Goal: Information Seeking & Learning: Learn about a topic

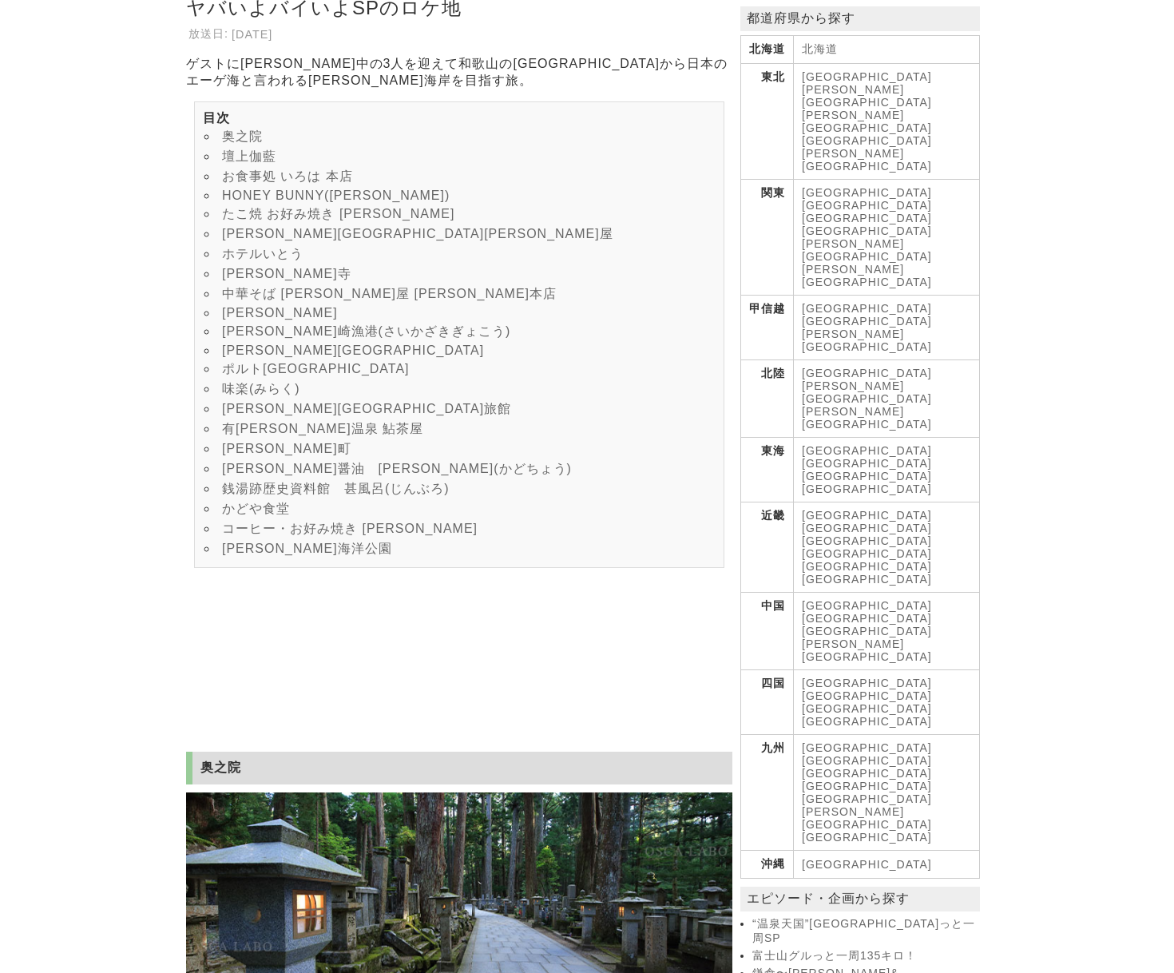
scroll to position [300, 0]
click at [265, 396] on link "味楽(みらく)" at bounding box center [261, 390] width 78 height 14
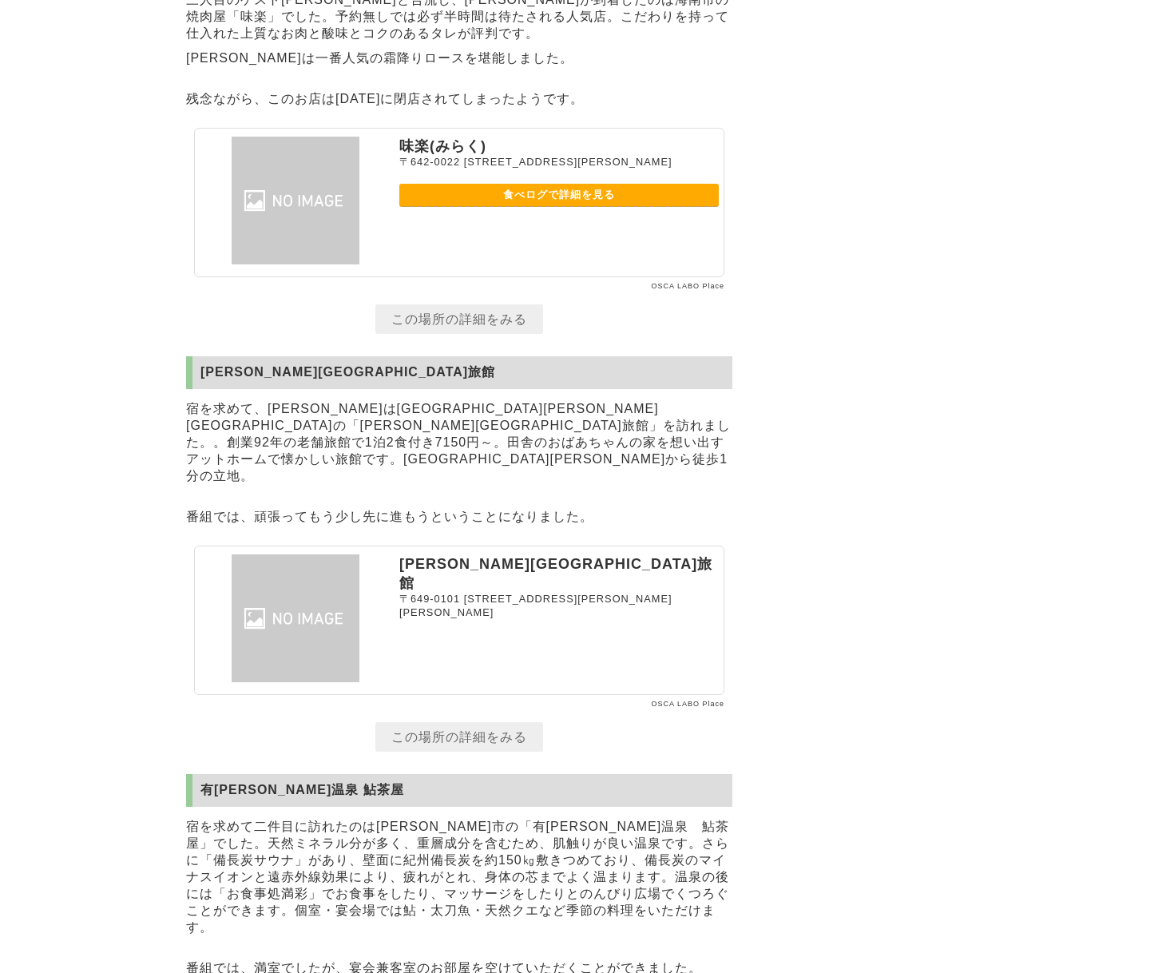
scroll to position [9491, 0]
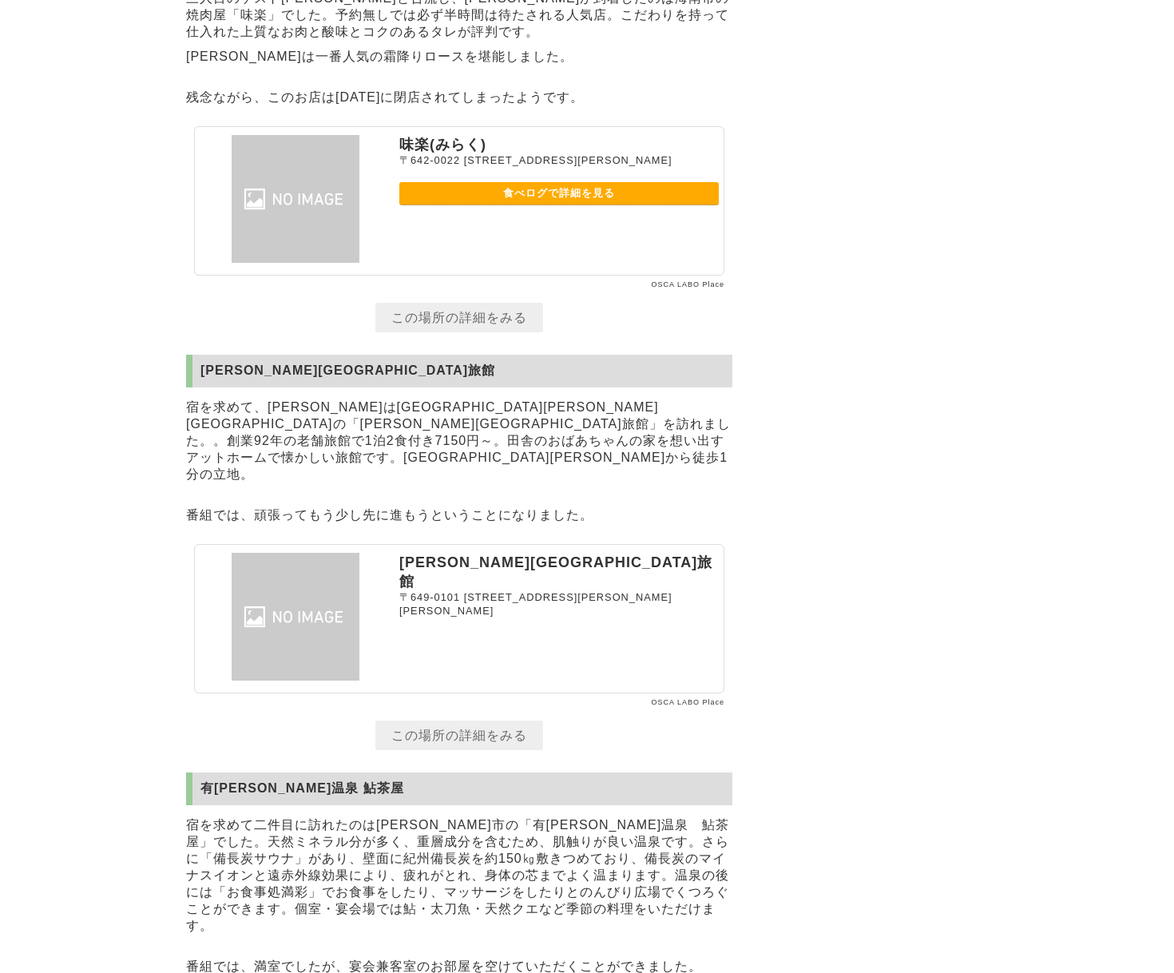
scroll to position [300, 0]
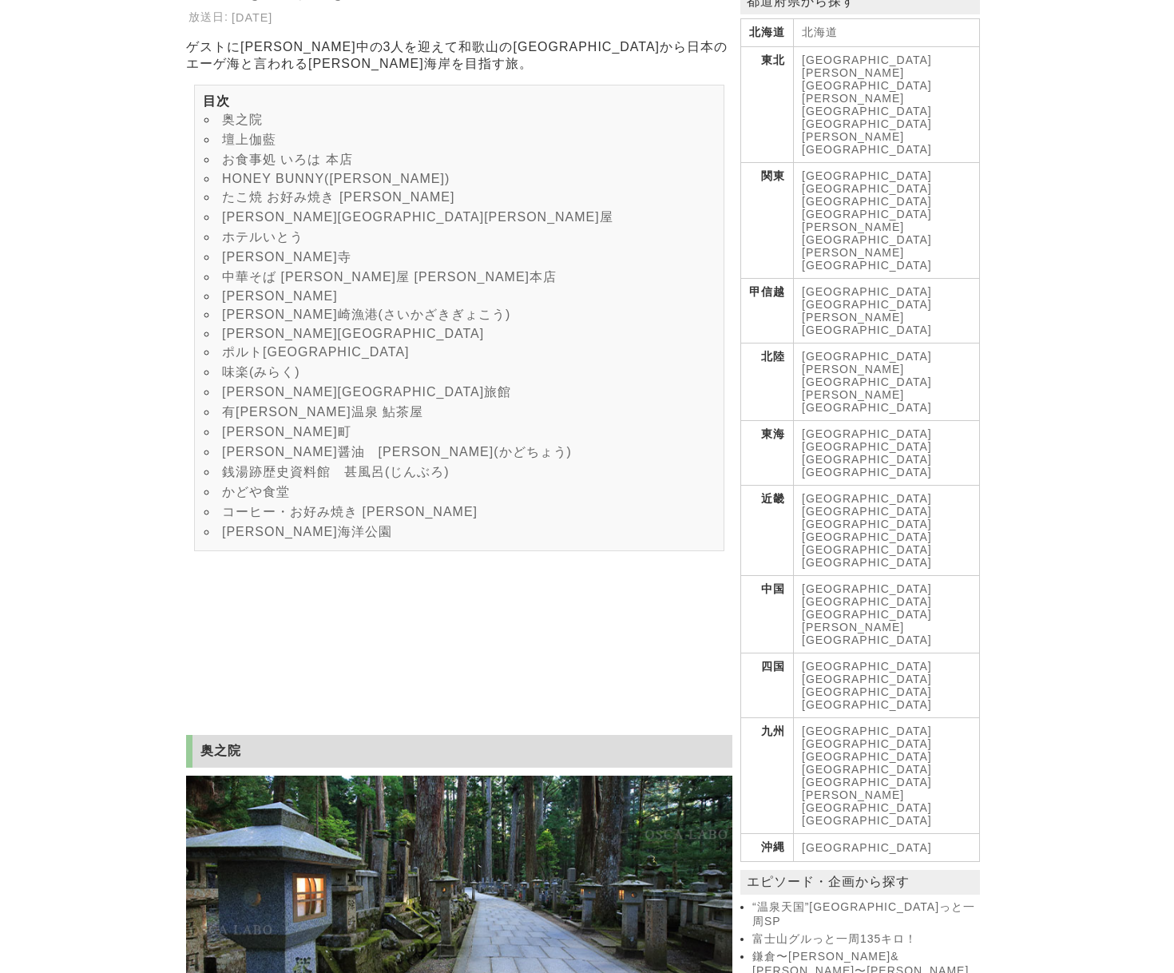
click at [268, 321] on link "[PERSON_NAME]崎漁港(さいかざきぎょこう)" at bounding box center [366, 315] width 288 height 14
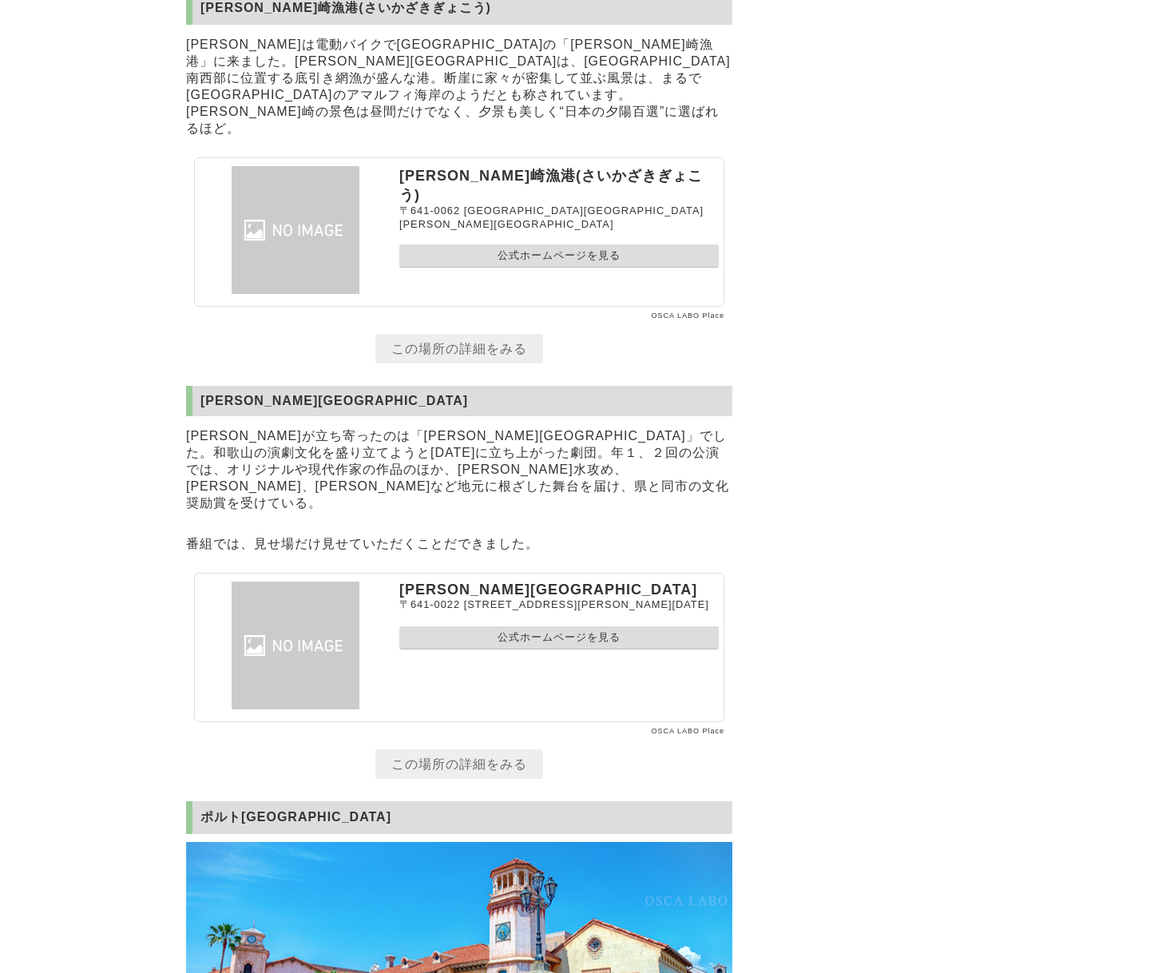
click at [470, 344] on link "この場所の詳細をみる" at bounding box center [459, 349] width 168 height 30
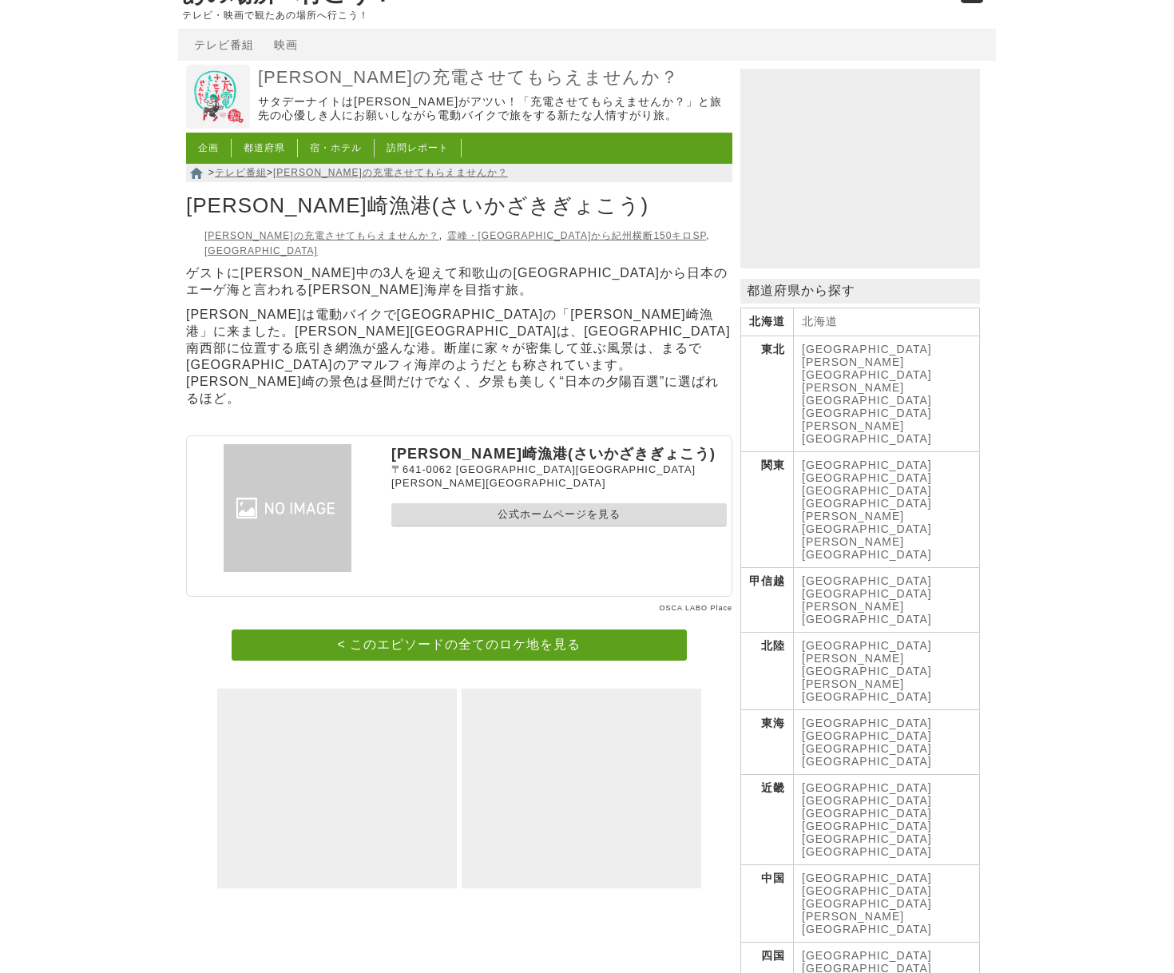
scroll to position [30, 0]
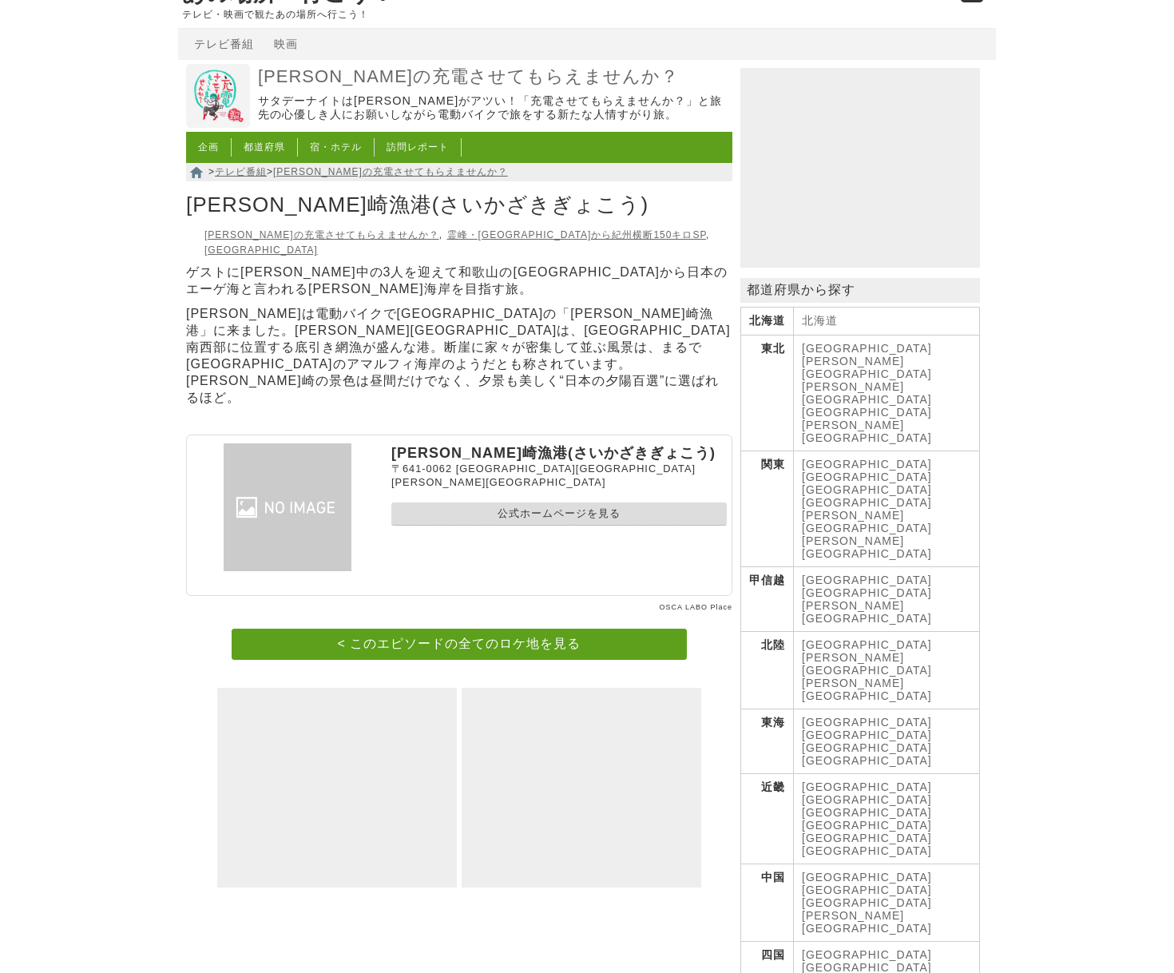
click at [531, 502] on link "公式ホームページを見る" at bounding box center [558, 513] width 335 height 23
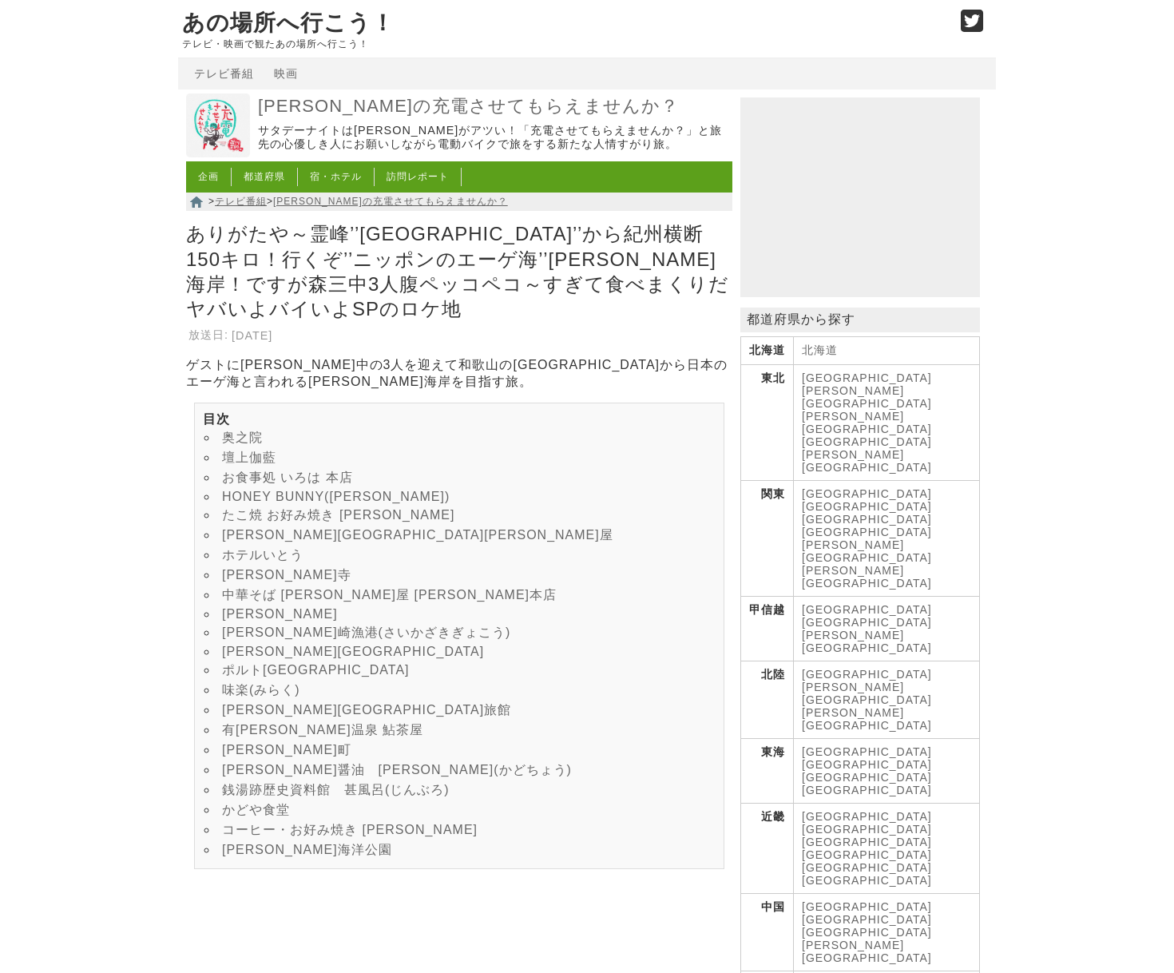
scroll to position [7890, 0]
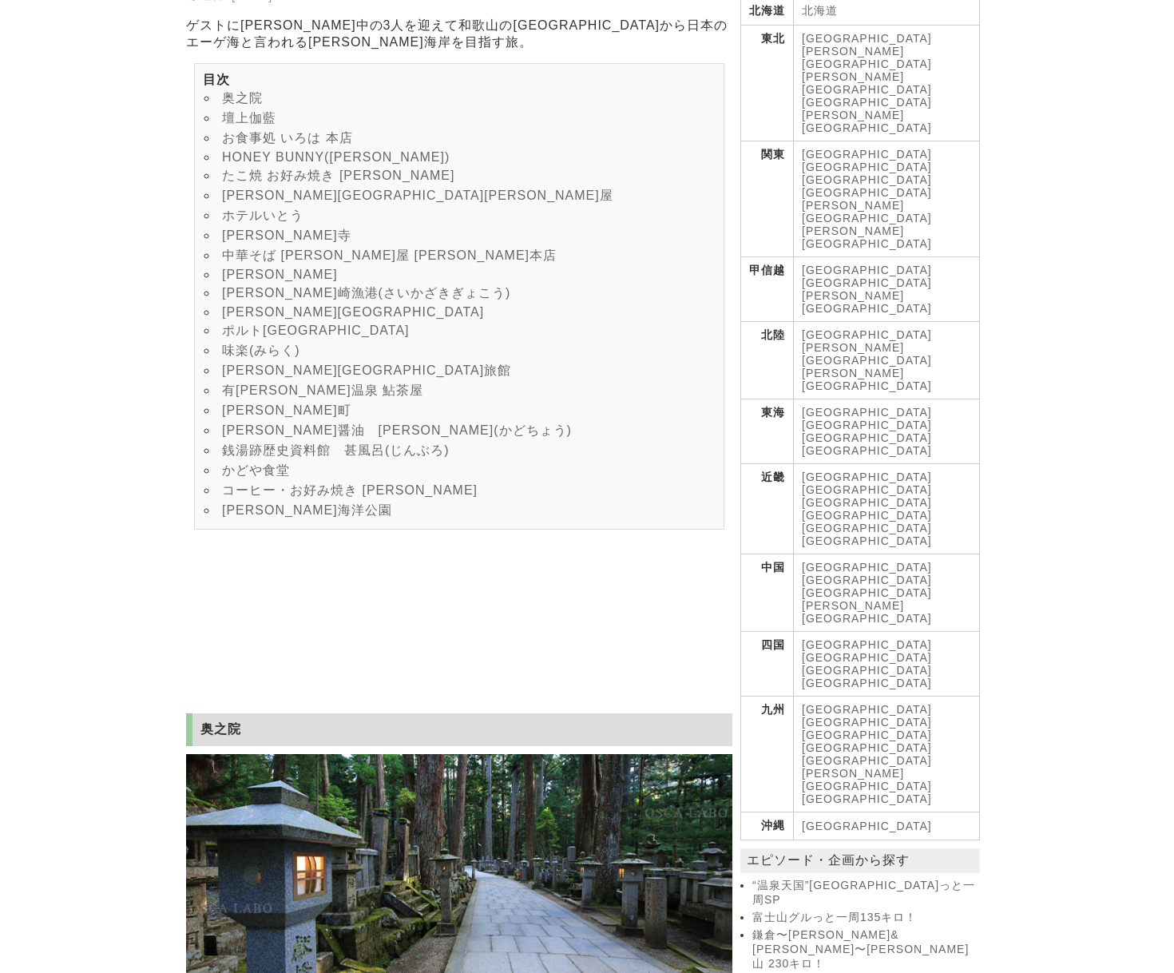
scroll to position [341, 0]
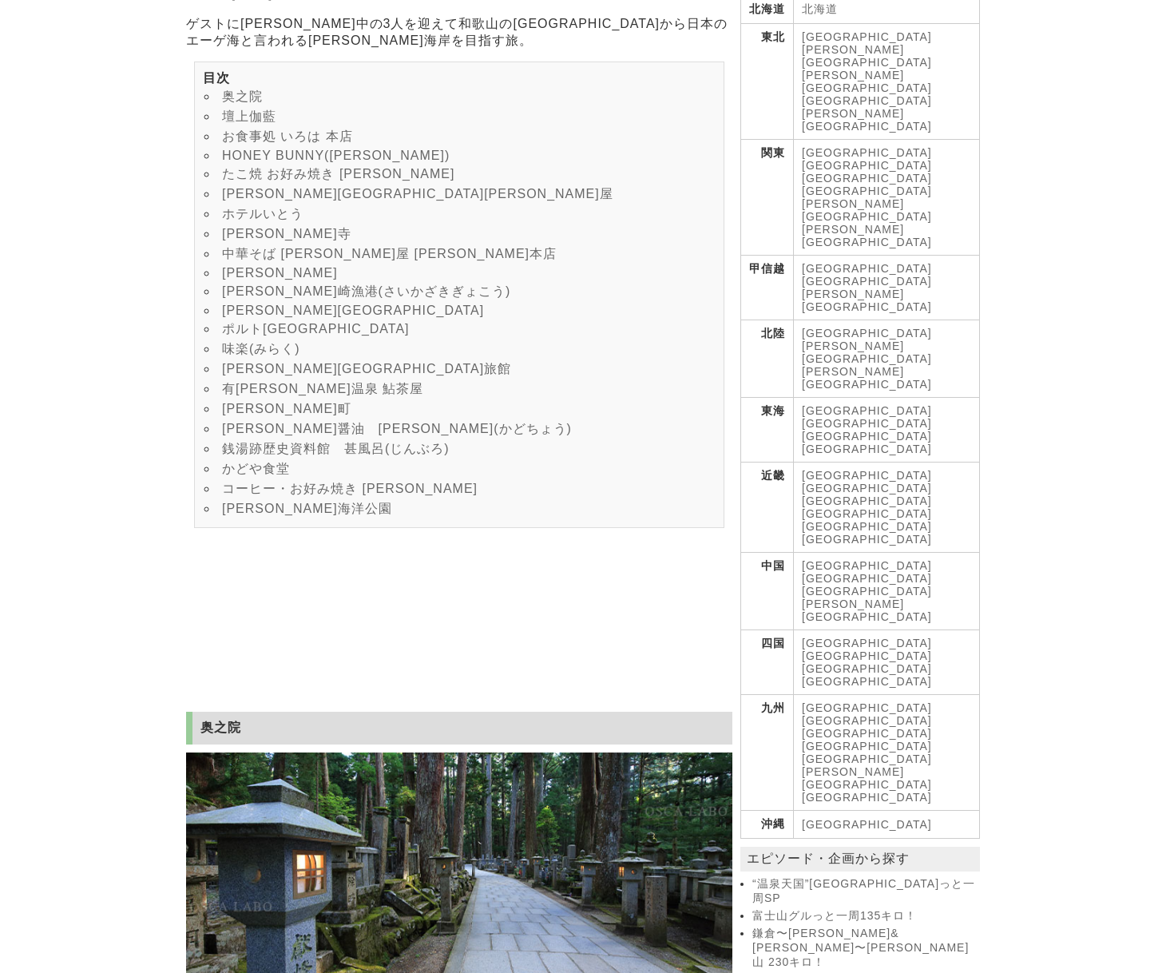
click at [276, 375] on link "[PERSON_NAME][GEOGRAPHIC_DATA]旅館" at bounding box center [366, 369] width 289 height 14
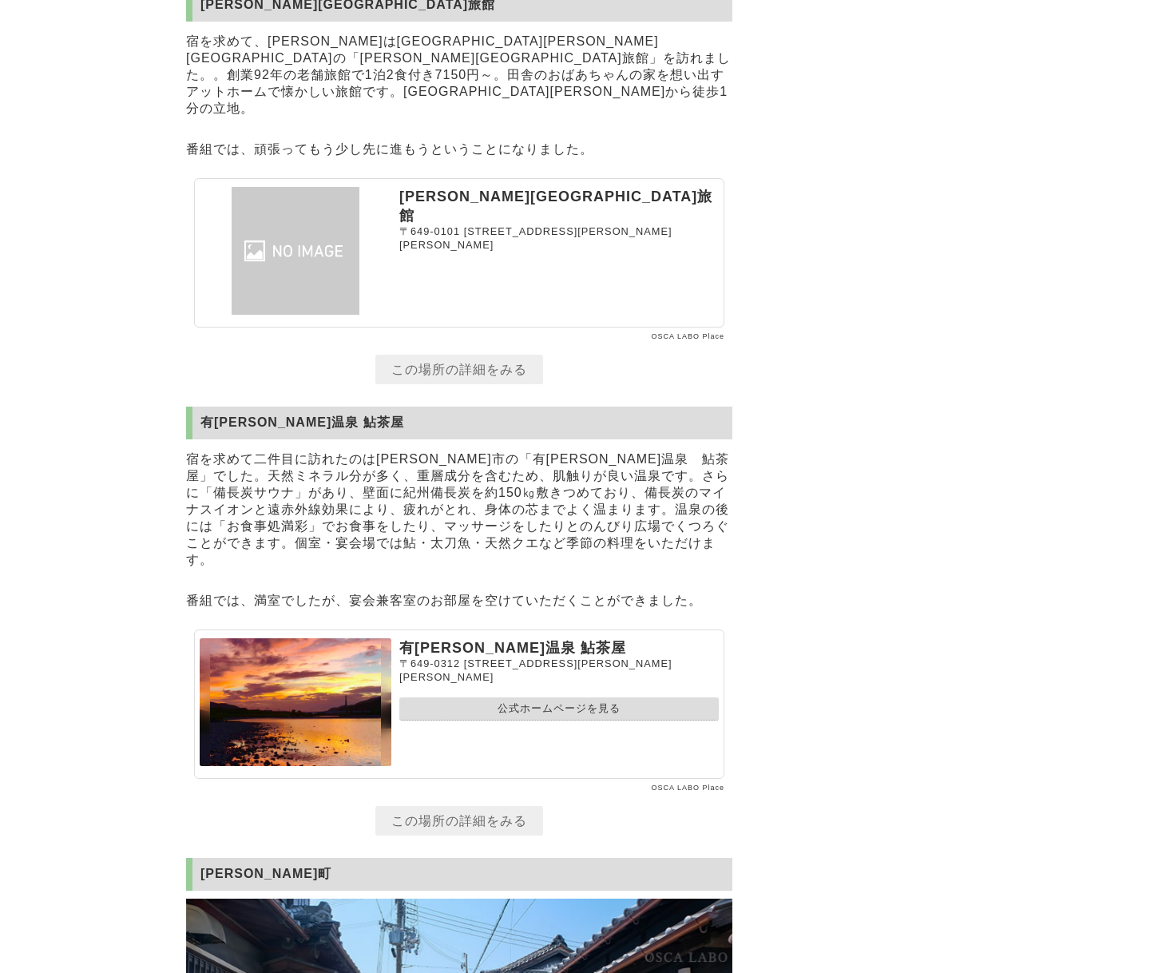
click at [450, 365] on link "この場所の詳細をみる" at bounding box center [459, 370] width 168 height 30
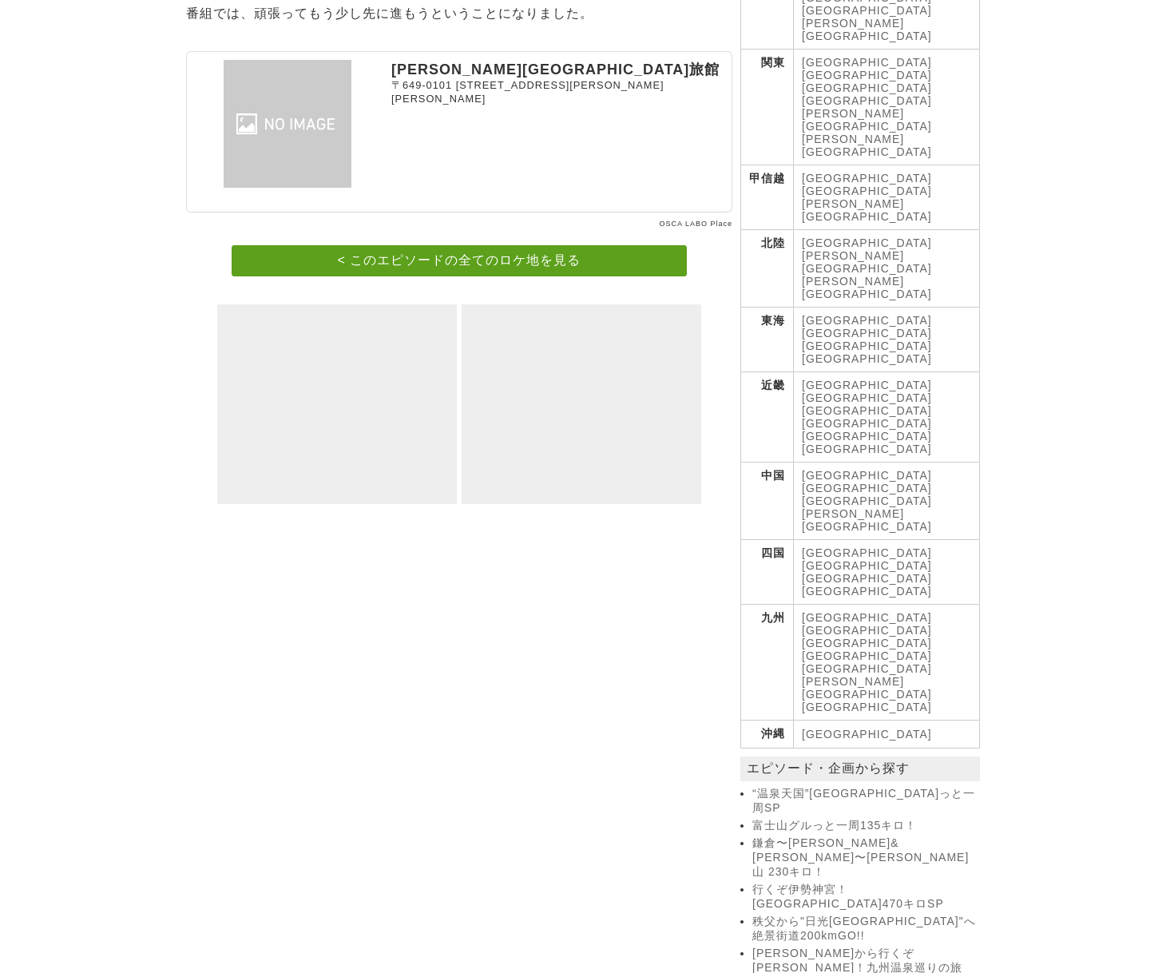
scroll to position [344, 0]
